Goal: Feedback & Contribution: Leave review/rating

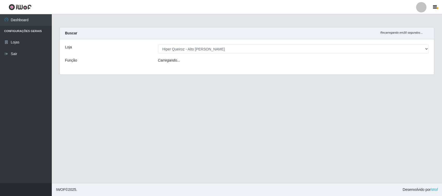
select select "515"
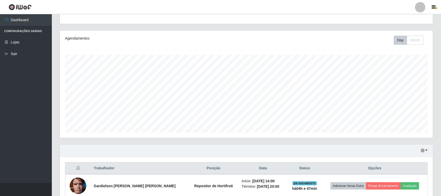
scroll to position [79, 0]
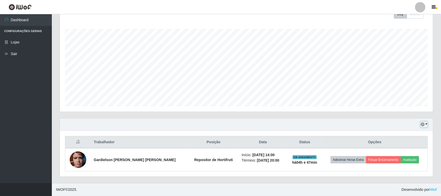
click at [424, 123] on icon "button" at bounding box center [423, 125] width 4 height 4
click at [397, 95] on button "3 [PERSON_NAME]" at bounding box center [407, 94] width 43 height 11
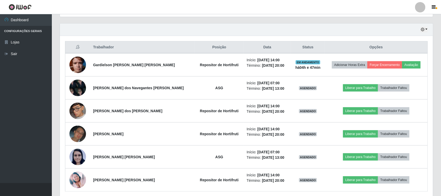
scroll to position [162, 0]
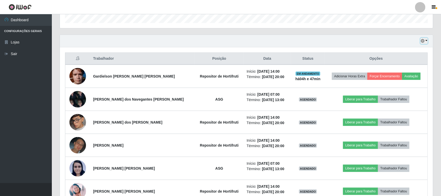
click at [424, 40] on icon "button" at bounding box center [423, 41] width 4 height 4
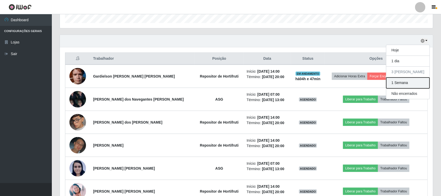
click at [402, 82] on button "1 Semana" at bounding box center [407, 83] width 43 height 11
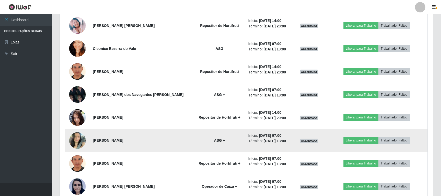
scroll to position [389, 0]
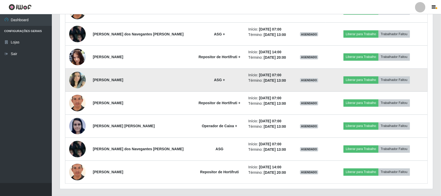
click at [78, 83] on img at bounding box center [77, 80] width 17 height 22
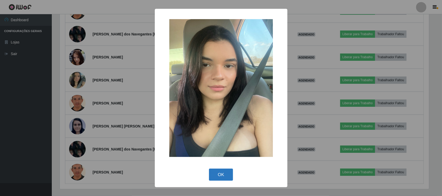
click at [215, 174] on button "OK" at bounding box center [221, 175] width 24 height 12
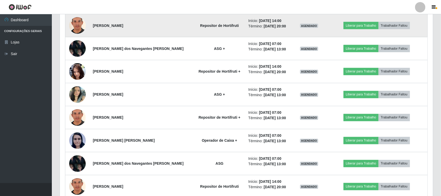
scroll to position [389, 0]
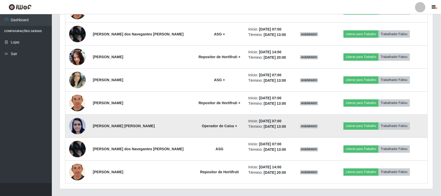
click at [77, 126] on img at bounding box center [77, 126] width 17 height 17
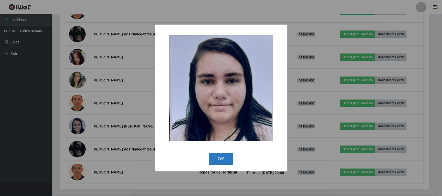
click at [221, 160] on button "OK" at bounding box center [221, 159] width 24 height 12
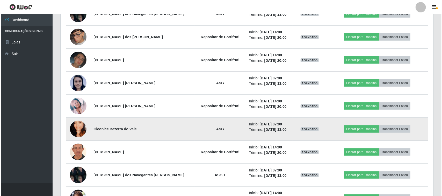
scroll to position [259, 0]
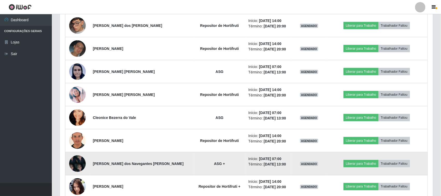
click at [77, 165] on img at bounding box center [77, 164] width 17 height 22
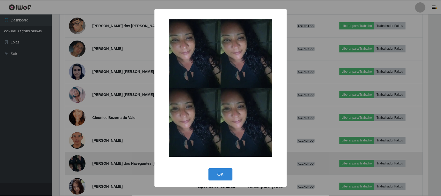
scroll to position [108, 369]
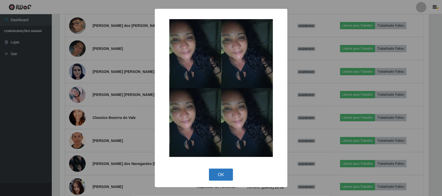
click at [224, 173] on button "OK" at bounding box center [221, 175] width 24 height 12
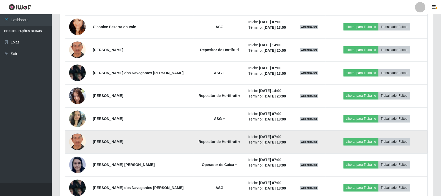
scroll to position [356, 0]
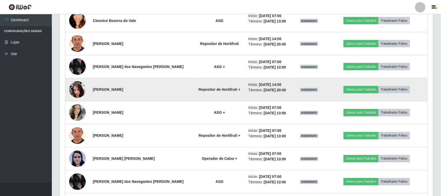
click at [76, 89] on img at bounding box center [77, 89] width 17 height 37
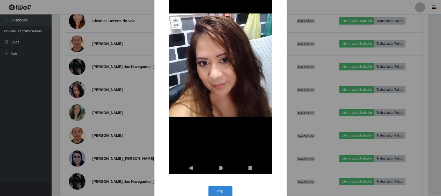
scroll to position [81, 0]
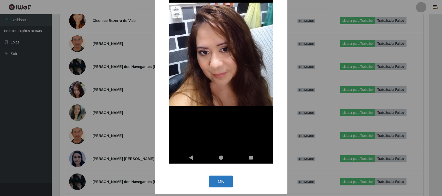
click at [216, 181] on button "OK" at bounding box center [221, 182] width 24 height 12
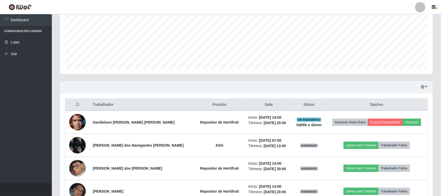
scroll to position [194, 0]
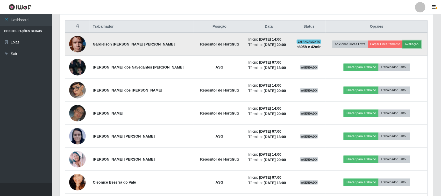
click at [405, 42] on button "Avaliação" at bounding box center [411, 44] width 18 height 7
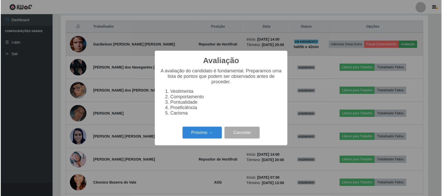
scroll to position [108, 369]
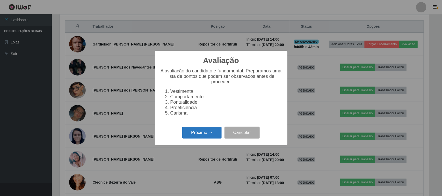
click at [210, 132] on button "Próximo →" at bounding box center [201, 133] width 39 height 12
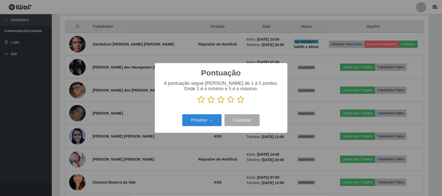
scroll to position [258824, 258562]
click at [242, 102] on icon at bounding box center [240, 100] width 7 height 8
click at [237, 104] on input "radio" at bounding box center [237, 104] width 0 height 0
click at [213, 119] on button "Próximo →" at bounding box center [201, 120] width 39 height 12
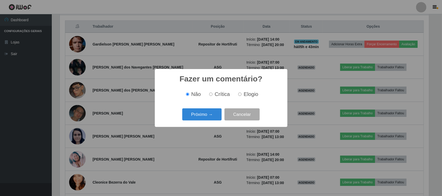
click at [251, 95] on span "Elogio" at bounding box center [251, 94] width 15 height 6
click at [242, 95] on input "Elogio" at bounding box center [239, 94] width 3 height 3
radio input "true"
click at [218, 117] on button "Próximo →" at bounding box center [201, 114] width 39 height 12
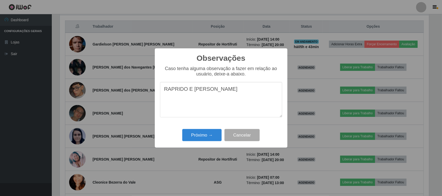
click at [171, 92] on textarea "RAPRIDO E [PERSON_NAME]" at bounding box center [221, 99] width 122 height 35
click at [222, 91] on textarea "RAPIDO E [PERSON_NAME]" at bounding box center [221, 99] width 122 height 35
type textarea "RAPIDO E [PERSON_NAME]"
click at [210, 140] on button "Próximo →" at bounding box center [201, 135] width 39 height 12
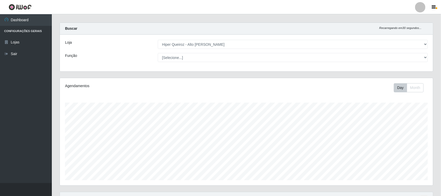
scroll to position [129, 0]
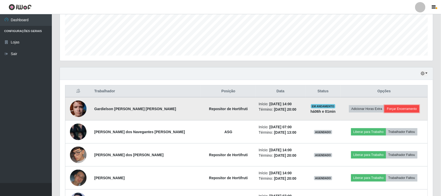
click at [397, 112] on button "Forçar Encerramento" at bounding box center [401, 108] width 35 height 7
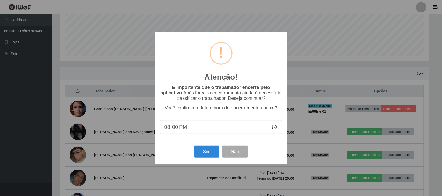
type input "20:01"
click at [209, 155] on button "Sim" at bounding box center [206, 152] width 25 height 12
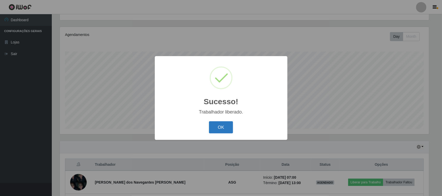
click at [220, 123] on button "OK" at bounding box center [221, 127] width 24 height 12
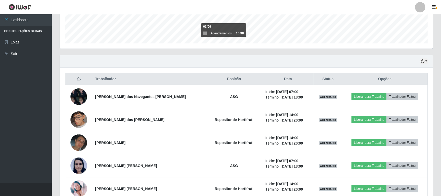
scroll to position [153, 0]
